Goal: Task Accomplishment & Management: Manage account settings

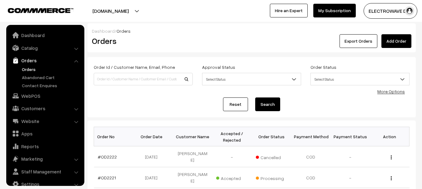
click at [124, 4] on button "dhruvpro.com" at bounding box center [111, 11] width 80 height 16
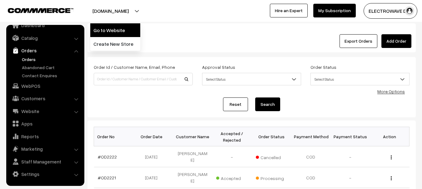
click at [125, 25] on link "Go to Website" at bounding box center [115, 30] width 50 height 14
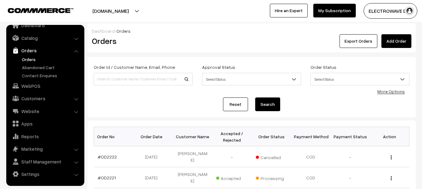
click at [27, 58] on link "Orders" at bounding box center [51, 59] width 62 height 7
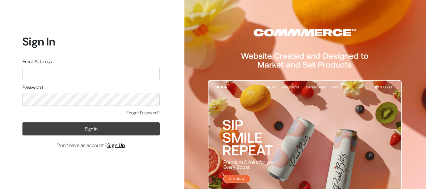
type input "[EMAIL_ADDRESS][DOMAIN_NAME]"
click at [86, 130] on button "Sign In" at bounding box center [90, 129] width 137 height 13
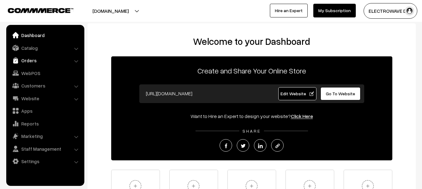
click at [33, 61] on link "Orders" at bounding box center [45, 60] width 74 height 11
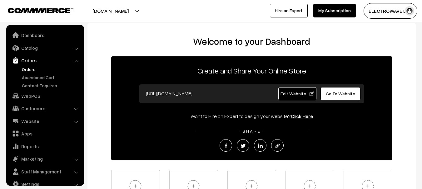
click at [28, 68] on link "Orders" at bounding box center [51, 69] width 62 height 7
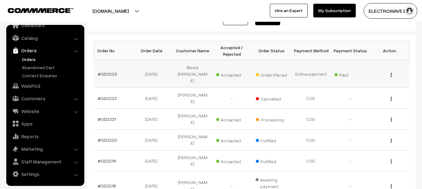
scroll to position [94, 0]
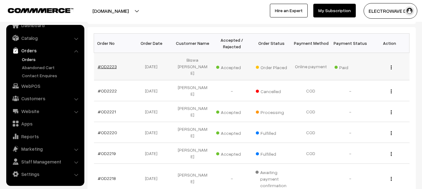
click at [104, 64] on link "#OD2223" at bounding box center [107, 66] width 19 height 5
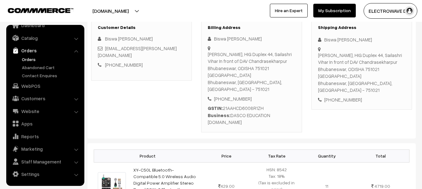
scroll to position [62, 0]
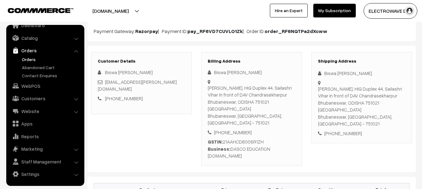
click at [379, 110] on div "Jigyasu, HIG Duplex 44, Sailashri Vihar In front of DAV Chandrasekharpur Bhuban…" at bounding box center [361, 107] width 87 height 42
copy div "751021"
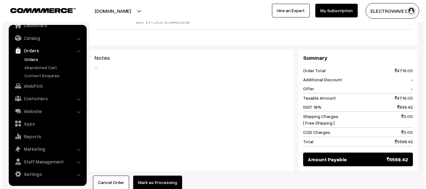
scroll to position [312, 0]
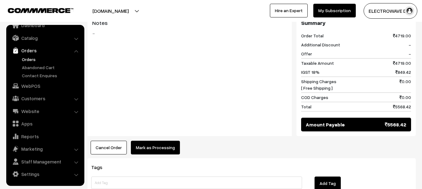
click at [159, 141] on button "Mark as Processing" at bounding box center [155, 148] width 49 height 14
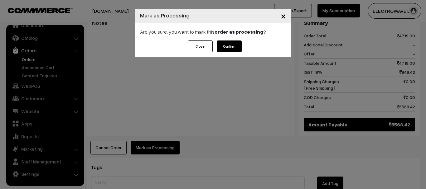
click at [231, 44] on button "Confirm" at bounding box center [229, 47] width 25 height 12
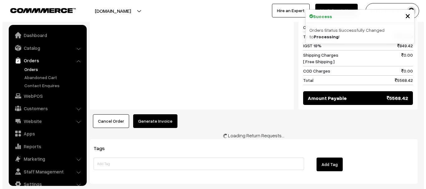
scroll to position [10, 0]
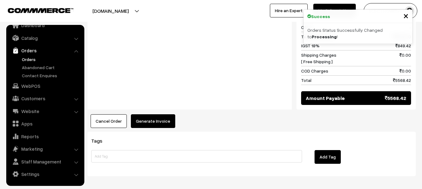
click at [159, 115] on button "Generate Invoice" at bounding box center [153, 122] width 44 height 14
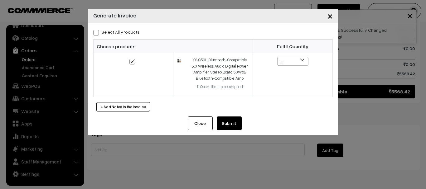
click at [235, 122] on button "Submit" at bounding box center [229, 124] width 25 height 14
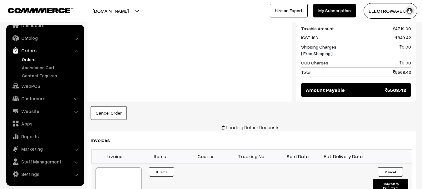
scroll to position [369, 0]
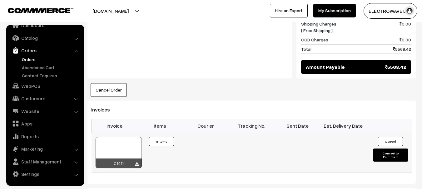
drag, startPoint x: 119, startPoint y: 125, endPoint x: 119, endPoint y: 121, distance: 3.4
click at [119, 137] on div at bounding box center [118, 152] width 46 height 31
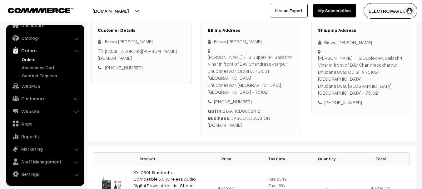
scroll to position [88, 0]
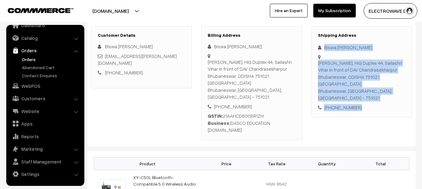
drag, startPoint x: 319, startPoint y: 43, endPoint x: 367, endPoint y: 96, distance: 71.4
click at [369, 97] on div "Shipping Address Biswa Ranjan Dakua Jigyasu, HIG Duplex 44, Sailashri Vihar In …" at bounding box center [361, 72] width 100 height 92
copy div "Biswa Ranjan Dakua Jigyasu, HIG Duplex 44, Sailashri Vihar In front of DAV Chan…"
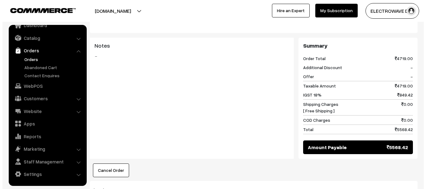
scroll to position [369, 0]
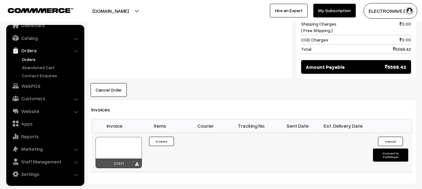
click at [384, 149] on button "Convert to Fulfilment" at bounding box center [390, 155] width 35 height 13
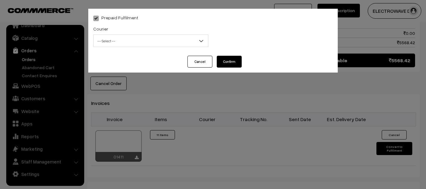
click at [137, 43] on span "-- Select --" at bounding box center [151, 41] width 115 height 11
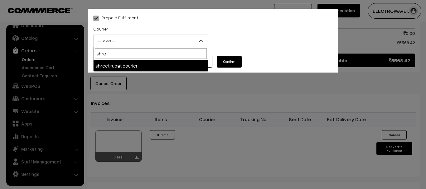
type input "shree"
select select "8"
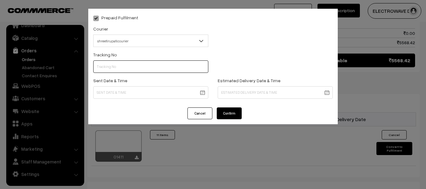
drag, startPoint x: 163, startPoint y: 66, endPoint x: 166, endPoint y: 64, distance: 3.8
click at [166, 64] on input "text" at bounding box center [150, 67] width 115 height 12
type input "374800045774"
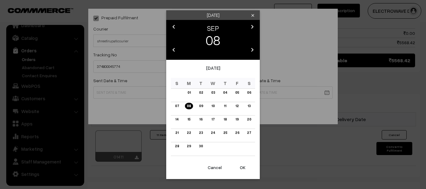
click at [241, 168] on button "OK" at bounding box center [242, 168] width 25 height 14
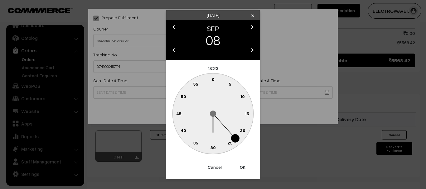
click at [240, 163] on button "OK" at bounding box center [242, 168] width 25 height 14
type input "08-09-2025 18:23"
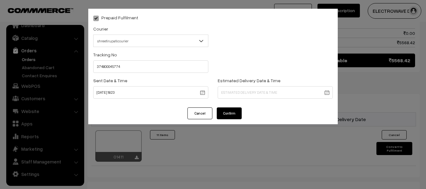
click at [260, 96] on div "Estimated Delivery Date & Time" at bounding box center [275, 90] width 125 height 26
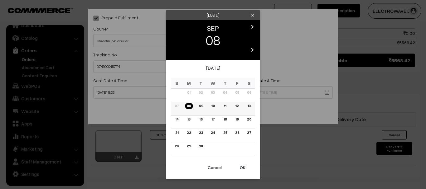
click at [224, 105] on link "11" at bounding box center [225, 106] width 6 height 7
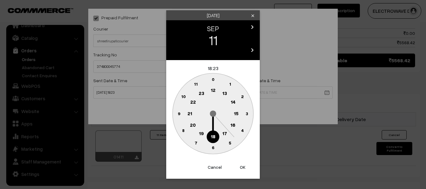
click at [251, 169] on button "OK" at bounding box center [242, 168] width 25 height 14
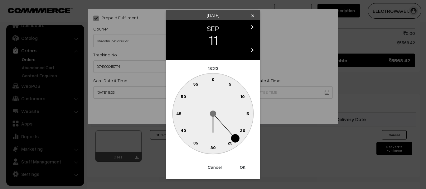
click at [250, 168] on button "OK" at bounding box center [242, 168] width 25 height 14
type input "11-09-2025 18:23"
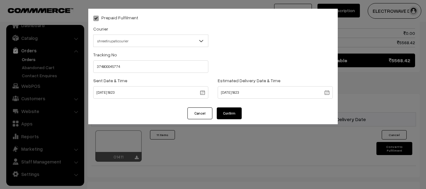
click at [232, 115] on button "Confirm" at bounding box center [229, 114] width 25 height 12
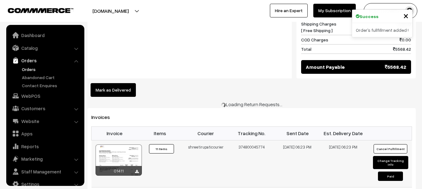
scroll to position [10, 0]
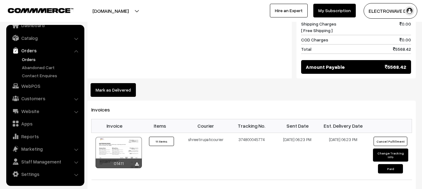
click at [27, 59] on link "Orders" at bounding box center [51, 59] width 62 height 7
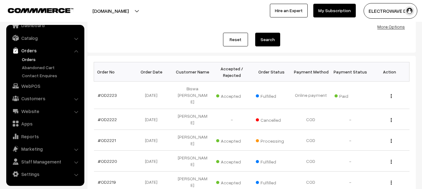
scroll to position [62, 0]
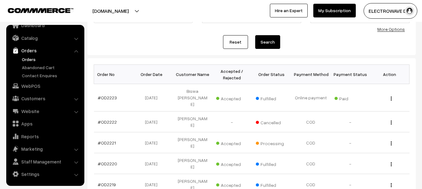
click at [30, 61] on link "Orders" at bounding box center [51, 59] width 62 height 7
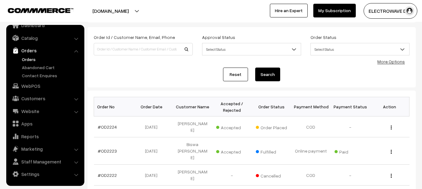
scroll to position [31, 0]
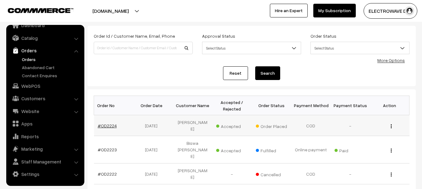
click at [107, 123] on link "#OD2224" at bounding box center [107, 125] width 19 height 5
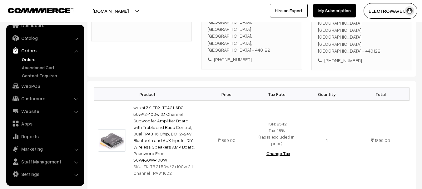
scroll to position [62, 0]
